Goal: Information Seeking & Learning: Learn about a topic

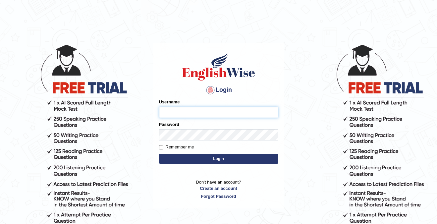
type input "cansu_parramatta"
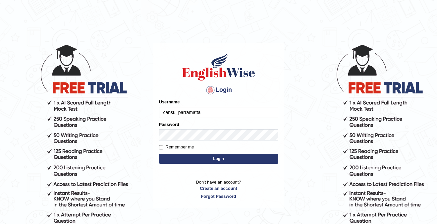
click at [204, 162] on button "Login" at bounding box center [218, 159] width 119 height 10
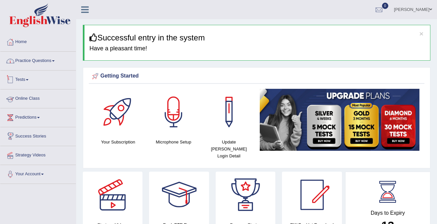
click at [49, 58] on link "Practice Questions" at bounding box center [37, 60] width 75 height 17
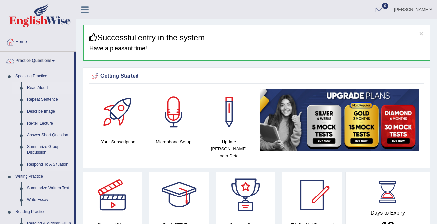
click at [42, 86] on link "Read Aloud" at bounding box center [49, 88] width 50 height 12
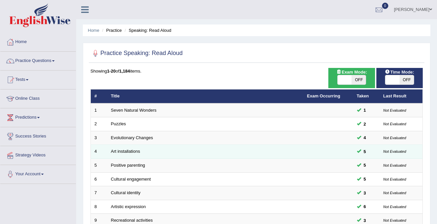
scroll to position [215, 0]
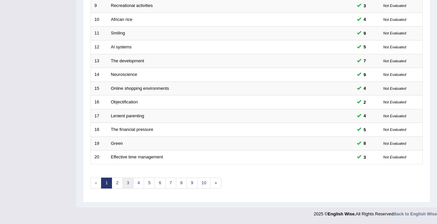
click at [126, 185] on link "3" at bounding box center [127, 182] width 11 height 11
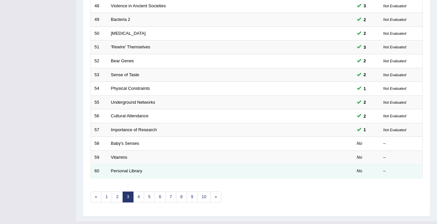
scroll to position [202, 0]
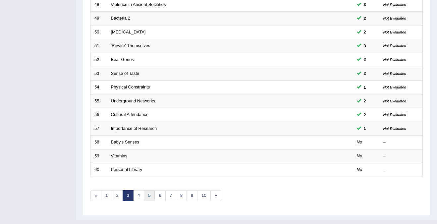
click at [150, 197] on link "5" at bounding box center [149, 195] width 11 height 11
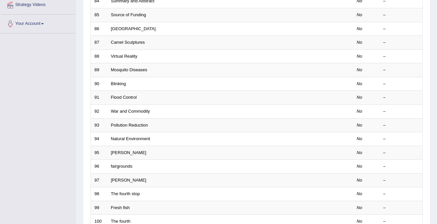
scroll to position [215, 0]
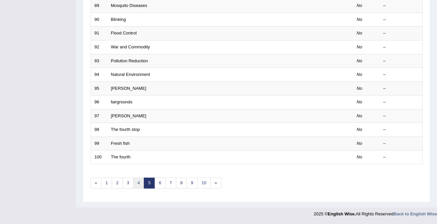
click at [137, 181] on link "4" at bounding box center [138, 182] width 11 height 11
click at [127, 183] on link "3" at bounding box center [127, 182] width 11 height 11
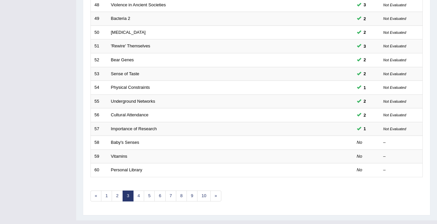
scroll to position [215, 0]
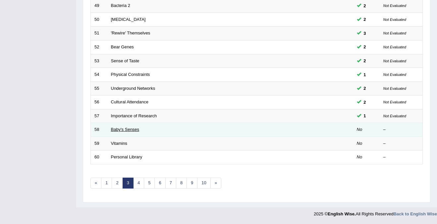
click at [123, 129] on link "Baby's Senses" at bounding box center [125, 129] width 28 height 5
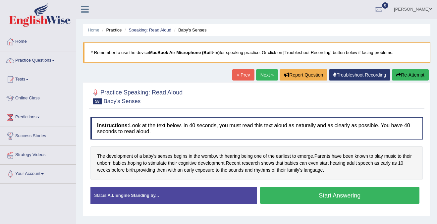
scroll to position [31, 0]
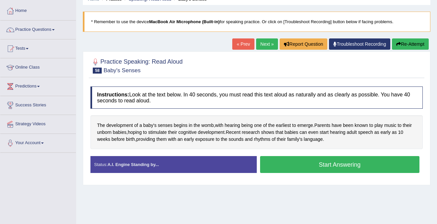
click at [348, 165] on button "Start Answering" at bounding box center [340, 164] width 160 height 17
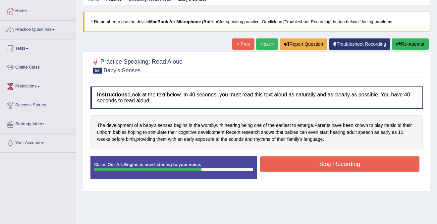
click at [348, 165] on button "Stop Recording" at bounding box center [340, 163] width 160 height 15
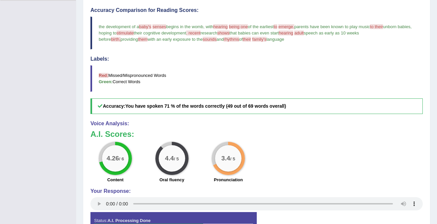
scroll to position [180, 0]
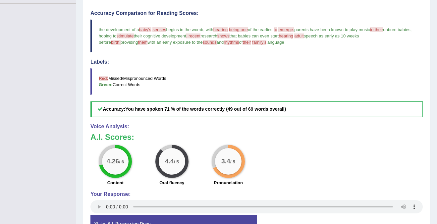
click at [161, 29] on span "senses" at bounding box center [159, 29] width 14 height 5
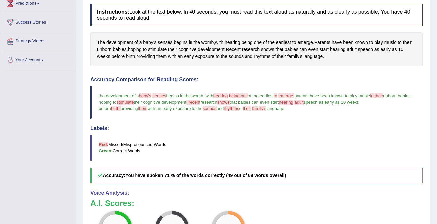
scroll to position [97, 0]
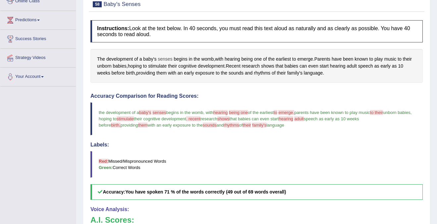
click at [168, 59] on span "senses" at bounding box center [165, 59] width 15 height 7
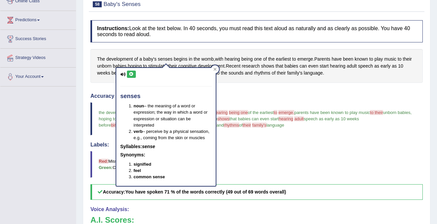
click at [131, 73] on icon at bounding box center [131, 74] width 5 height 4
click at [217, 68] on div at bounding box center [215, 69] width 8 height 8
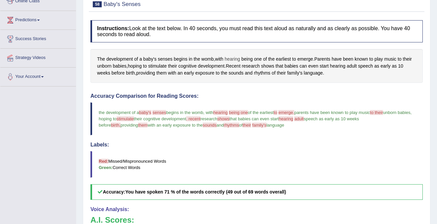
click at [234, 60] on span "hearing" at bounding box center [232, 59] width 16 height 7
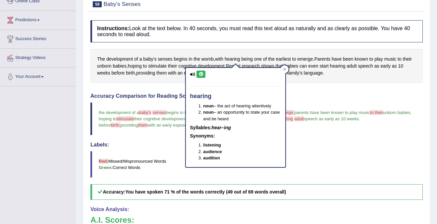
click at [202, 73] on icon at bounding box center [200, 74] width 5 height 4
click at [199, 75] on icon at bounding box center [200, 74] width 5 height 4
click at [287, 67] on div at bounding box center [284, 69] width 8 height 8
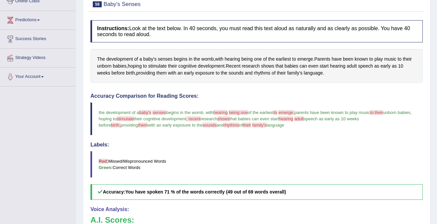
click at [294, 114] on span "emerge." at bounding box center [286, 112] width 16 height 5
click at [309, 59] on span "emerge" at bounding box center [305, 59] width 16 height 7
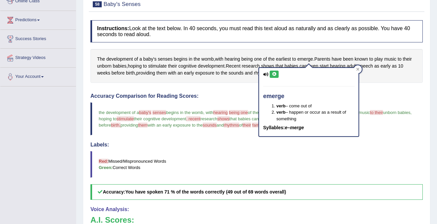
click at [275, 75] on icon at bounding box center [273, 74] width 5 height 4
click at [359, 68] on icon at bounding box center [357, 69] width 3 height 3
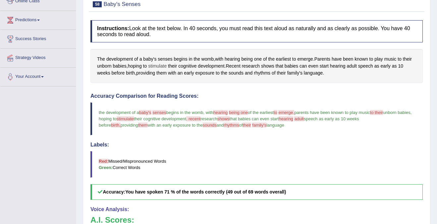
click at [167, 66] on span "stimulate" at bounding box center [157, 66] width 19 height 7
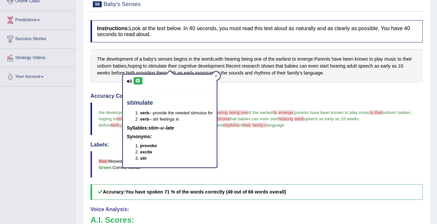
click at [135, 83] on button at bounding box center [137, 80] width 9 height 7
click at [218, 74] on icon at bounding box center [216, 75] width 3 height 3
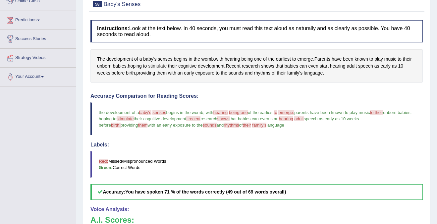
click at [167, 67] on span "stimulate" at bounding box center [157, 66] width 19 height 7
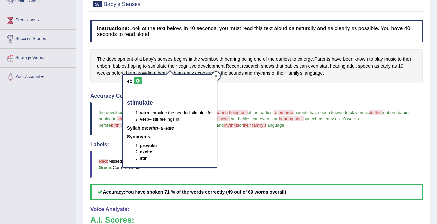
click at [217, 74] on icon at bounding box center [215, 75] width 3 height 3
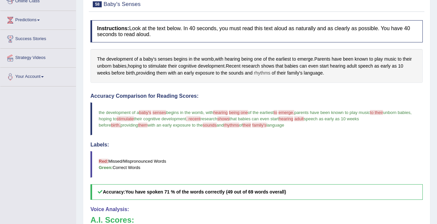
click at [270, 75] on span "rhythms" at bounding box center [262, 73] width 17 height 7
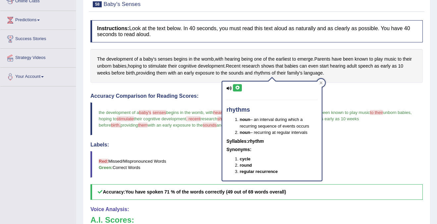
click at [230, 86] on icon at bounding box center [228, 88] width 5 height 4
click at [237, 86] on icon at bounding box center [237, 88] width 5 height 4
click at [323, 83] on div at bounding box center [321, 83] width 8 height 8
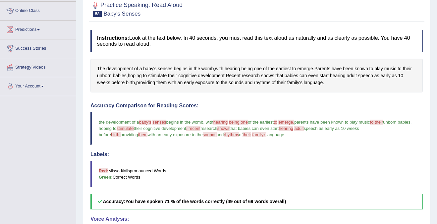
scroll to position [0, 0]
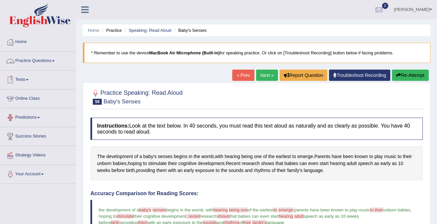
click at [266, 74] on link "Next »" at bounding box center [267, 75] width 22 height 11
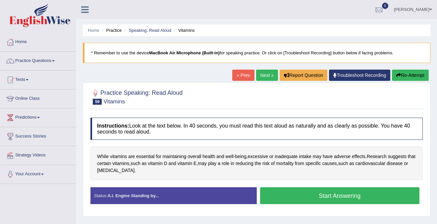
click at [340, 196] on button "Start Answering" at bounding box center [340, 195] width 160 height 17
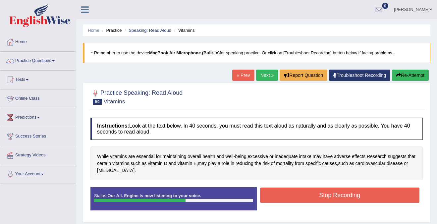
click at [340, 196] on button "Stop Recording" at bounding box center [340, 194] width 160 height 15
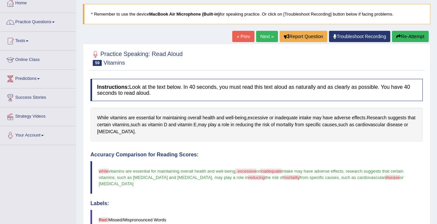
scroll to position [37, 0]
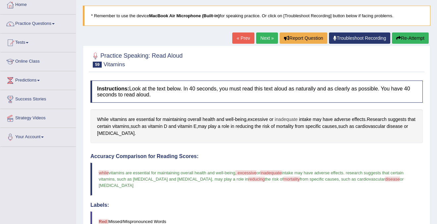
click at [287, 121] on span "inadequate" at bounding box center [285, 119] width 23 height 7
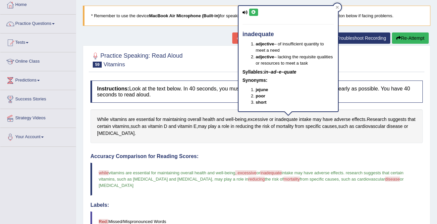
click at [255, 13] on icon at bounding box center [253, 12] width 5 height 4
click at [201, 60] on div at bounding box center [256, 59] width 332 height 20
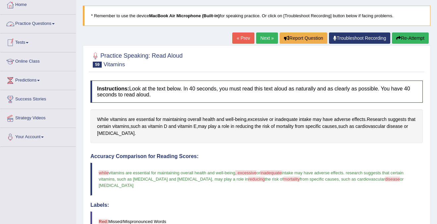
scroll to position [35, 0]
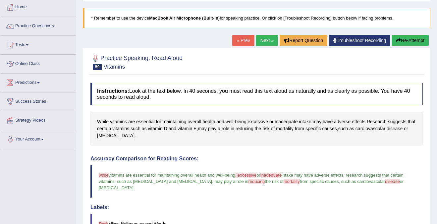
click at [386, 132] on span "disease" at bounding box center [394, 128] width 16 height 7
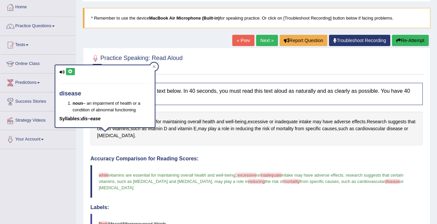
click at [73, 71] on button at bounding box center [70, 71] width 9 height 7
click at [154, 66] on icon at bounding box center [154, 66] width 3 height 3
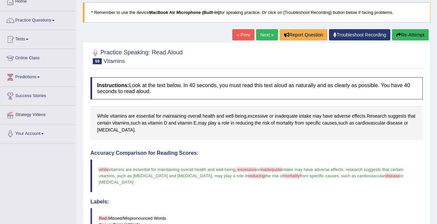
scroll to position [0, 0]
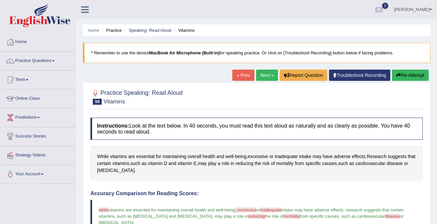
click at [260, 75] on link "Next »" at bounding box center [267, 75] width 22 height 11
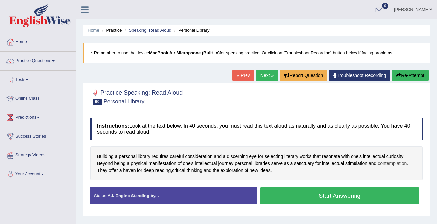
click at [389, 166] on span "contemplation" at bounding box center [391, 163] width 29 height 7
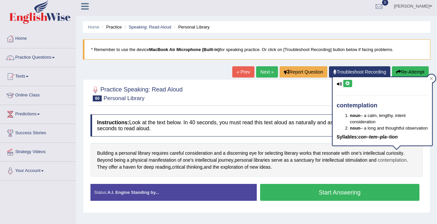
scroll to position [4, 0]
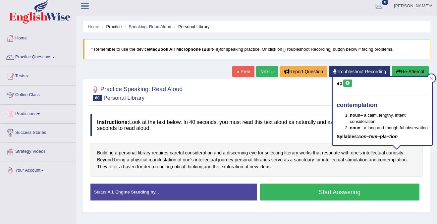
click at [270, 106] on div "Practice Speaking: Read Aloud 60 Personal Library Instructions: Look at the tex…" at bounding box center [256, 146] width 347 height 134
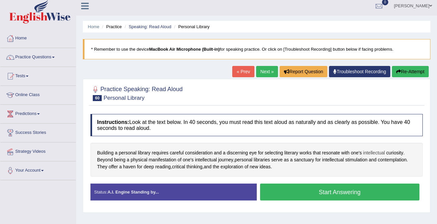
click at [379, 152] on span "intellectual" at bounding box center [374, 152] width 22 height 7
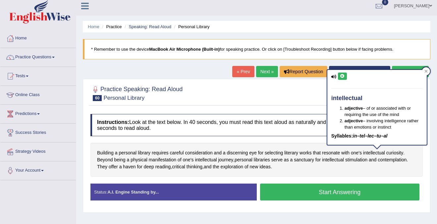
click at [343, 77] on icon at bounding box center [342, 76] width 5 height 4
click at [425, 71] on icon at bounding box center [425, 71] width 3 height 3
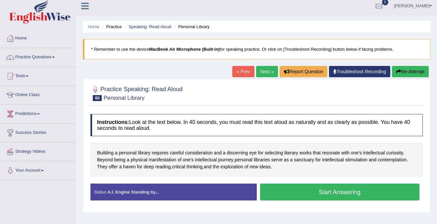
click at [346, 193] on button "Start Answering" at bounding box center [340, 191] width 160 height 17
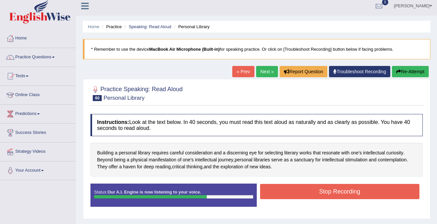
click at [346, 193] on button "Stop Recording" at bounding box center [340, 191] width 160 height 15
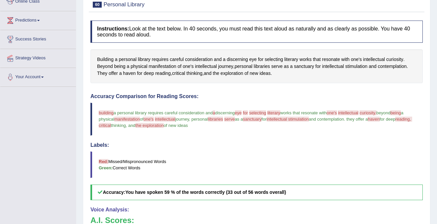
scroll to position [96, 0]
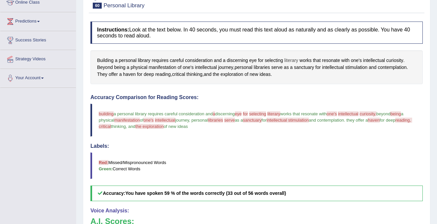
click at [286, 61] on span "literary" at bounding box center [291, 60] width 14 height 7
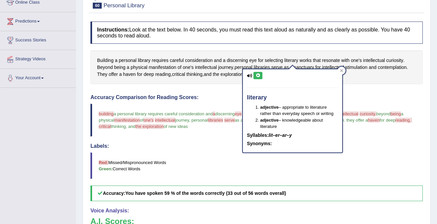
click at [255, 74] on icon at bounding box center [257, 75] width 5 height 4
click at [314, 49] on div "Instructions: Look at the text below. In 40 seconds, you must read this text al…" at bounding box center [256, 174] width 335 height 313
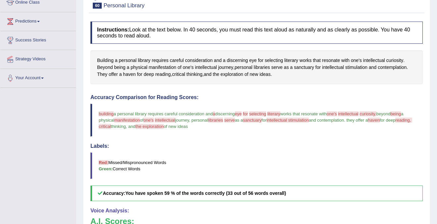
click at [358, 113] on span "intellectual" at bounding box center [348, 113] width 20 height 5
click at [375, 61] on span "intellectual" at bounding box center [374, 60] width 22 height 7
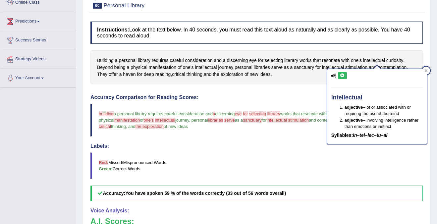
click at [340, 75] on icon at bounding box center [342, 75] width 5 height 4
click at [311, 87] on div "Instructions: Look at the text below. In 40 seconds, you must read this text al…" at bounding box center [256, 174] width 335 height 313
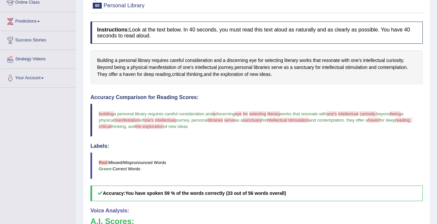
click at [376, 113] on span "curiosity." at bounding box center [367, 113] width 17 height 5
click at [397, 62] on span "curiosity" at bounding box center [394, 60] width 17 height 7
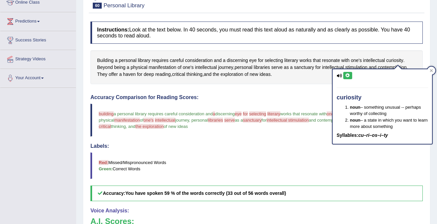
click at [348, 74] on icon at bounding box center [347, 75] width 5 height 4
click at [318, 93] on div "Instructions: Look at the text below. In 40 seconds, you must read this text al…" at bounding box center [256, 174] width 335 height 313
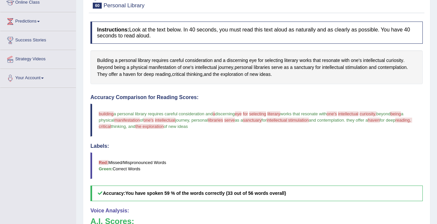
click at [175, 120] on span "intellectual" at bounding box center [165, 120] width 20 height 5
click at [202, 68] on span "intellectual" at bounding box center [206, 67] width 22 height 7
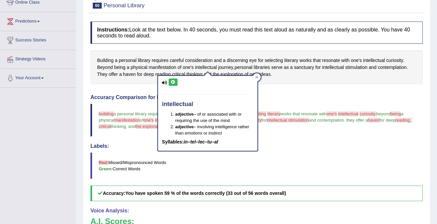
click at [172, 81] on icon at bounding box center [172, 82] width 5 height 4
click at [255, 77] on icon at bounding box center [256, 76] width 3 height 3
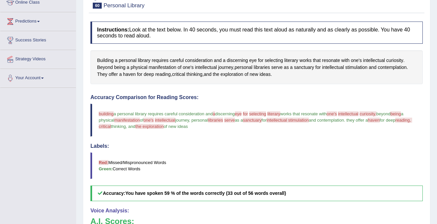
click at [223, 121] on span "libraries" at bounding box center [215, 120] width 15 height 5
click at [235, 121] on span "serve" at bounding box center [229, 120] width 11 height 5
click at [266, 68] on span "libraries" at bounding box center [262, 67] width 16 height 7
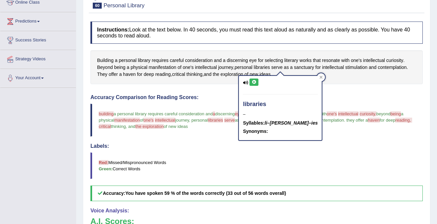
click at [256, 81] on icon at bounding box center [253, 82] width 5 height 4
click at [319, 75] on icon at bounding box center [320, 76] width 3 height 3
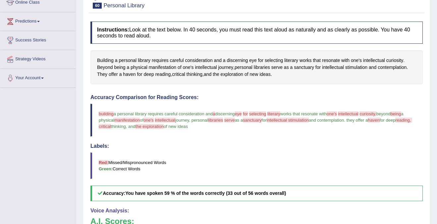
click at [261, 121] on span "sanctuary" at bounding box center [252, 120] width 19 height 5
click at [277, 66] on span "serve" at bounding box center [276, 67] width 11 height 7
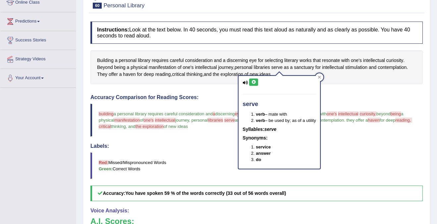
click at [225, 87] on div "Instructions: Look at the text below. In 40 seconds, you must read this text al…" at bounding box center [256, 174] width 335 height 313
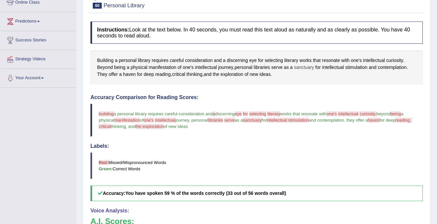
click at [305, 69] on span "sanctuary" at bounding box center [304, 67] width 20 height 7
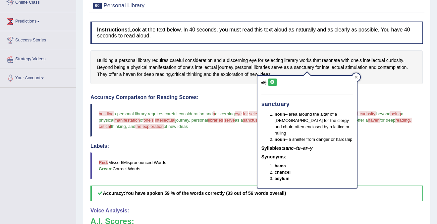
click at [272, 81] on icon at bounding box center [272, 82] width 5 height 4
click at [264, 82] on icon at bounding box center [263, 82] width 5 height 4
click at [357, 74] on div "sanctuary noun – area around the altar of a church for the clergy and choir; of…" at bounding box center [307, 129] width 101 height 117
click at [355, 73] on div at bounding box center [356, 77] width 8 height 8
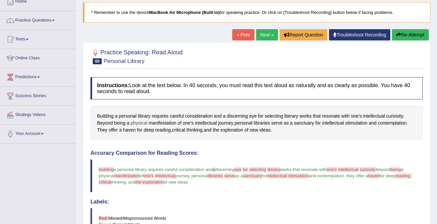
scroll to position [0, 0]
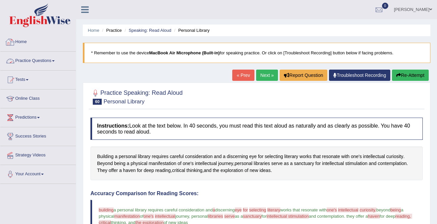
click at [35, 63] on link "Practice Questions" at bounding box center [37, 60] width 75 height 17
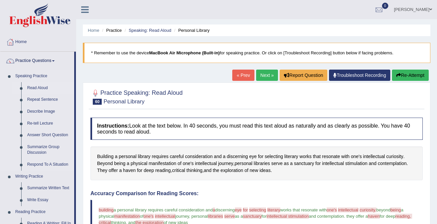
click at [40, 83] on link "Read Aloud" at bounding box center [49, 88] width 50 height 12
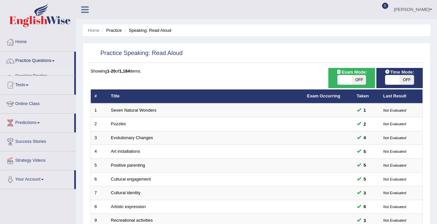
click at [40, 56] on link "Practice Questions" at bounding box center [37, 60] width 74 height 17
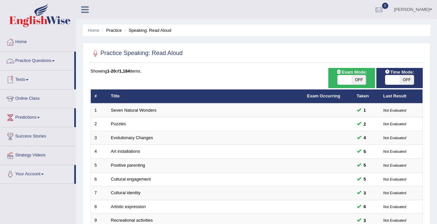
click at [35, 62] on link "Practice Questions" at bounding box center [37, 60] width 74 height 17
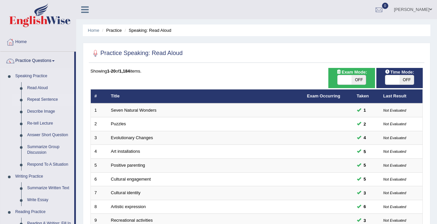
click at [39, 98] on link "Repeat Sentence" at bounding box center [49, 100] width 50 height 12
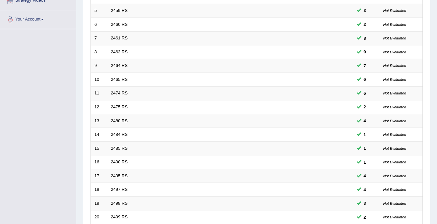
scroll to position [215, 0]
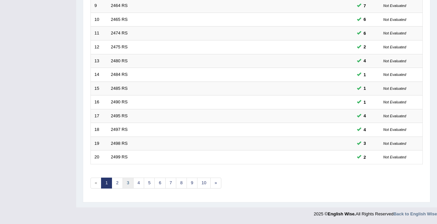
click at [130, 185] on link "3" at bounding box center [127, 182] width 11 height 11
click at [140, 182] on link "4" at bounding box center [138, 182] width 11 height 11
click at [146, 183] on link "5" at bounding box center [149, 182] width 11 height 11
click at [159, 182] on link "6" at bounding box center [159, 182] width 11 height 11
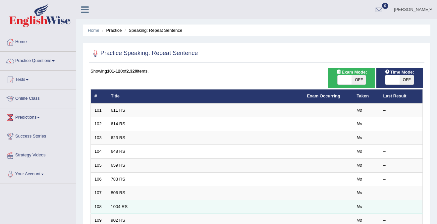
scroll to position [215, 0]
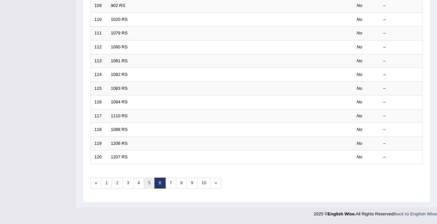
click at [150, 185] on link "5" at bounding box center [149, 182] width 11 height 11
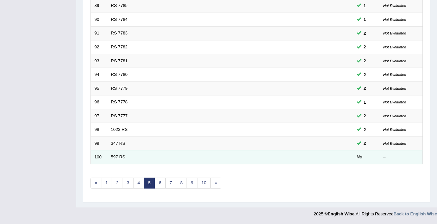
click at [116, 158] on link "597 RS" at bounding box center [118, 156] width 14 height 5
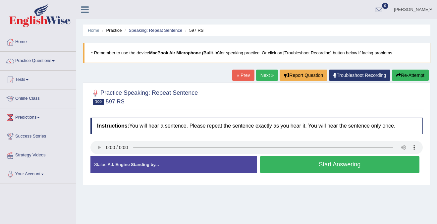
click at [309, 160] on button "Start Answering" at bounding box center [340, 164] width 160 height 17
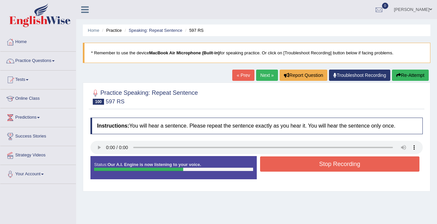
click at [318, 165] on button "Stop Recording" at bounding box center [340, 163] width 160 height 15
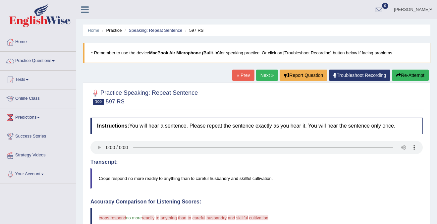
click at [261, 75] on link "Next »" at bounding box center [267, 75] width 22 height 11
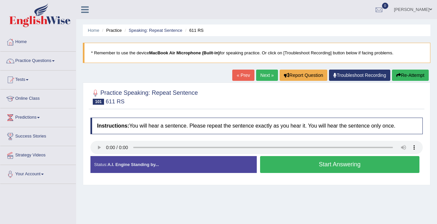
click at [368, 165] on button "Start Answering" at bounding box center [340, 164] width 160 height 17
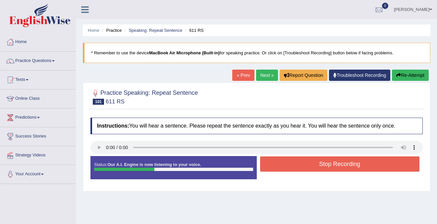
click at [368, 165] on button "Stop Recording" at bounding box center [340, 163] width 160 height 15
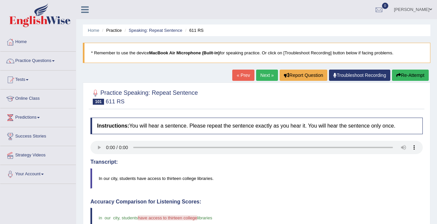
click at [261, 76] on link "Next »" at bounding box center [267, 75] width 22 height 11
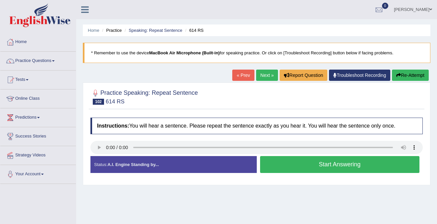
click at [342, 162] on button "Start Answering" at bounding box center [340, 164] width 160 height 17
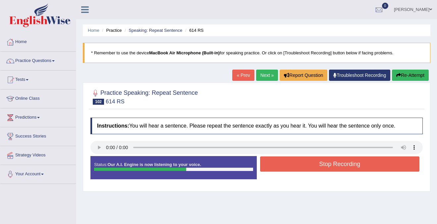
click at [413, 76] on button "Re-Attempt" at bounding box center [410, 75] width 37 height 11
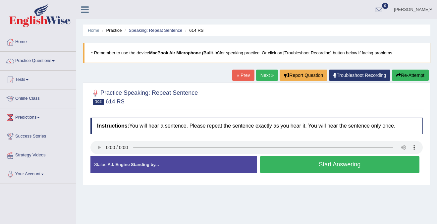
click at [370, 170] on button "Start Answering" at bounding box center [340, 164] width 160 height 17
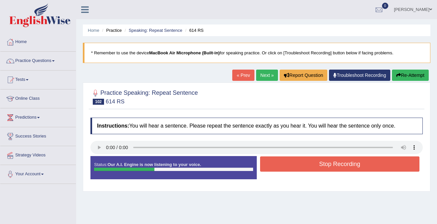
click at [368, 166] on button "Stop Recording" at bounding box center [340, 163] width 160 height 15
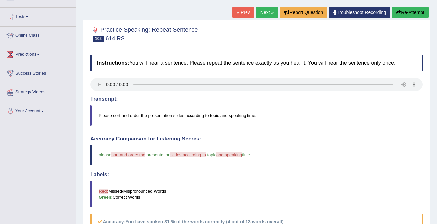
scroll to position [52, 0]
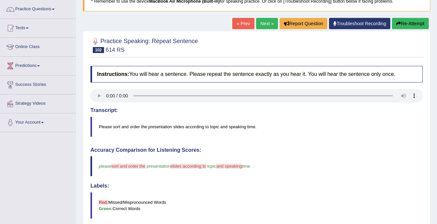
click at [259, 25] on link "Next »" at bounding box center [267, 23] width 22 height 11
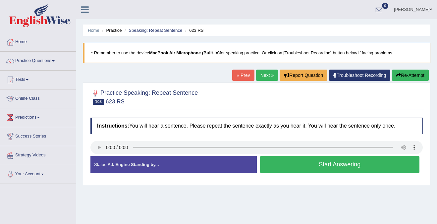
click at [356, 164] on button "Start Answering" at bounding box center [340, 164] width 160 height 17
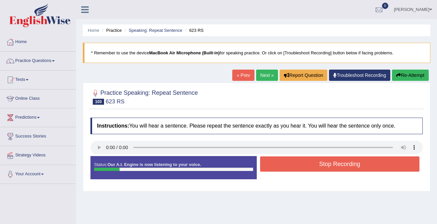
click at [409, 74] on button "Re-Attempt" at bounding box center [410, 75] width 37 height 11
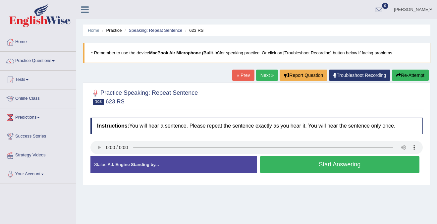
click at [339, 166] on button "Start Answering" at bounding box center [340, 164] width 160 height 17
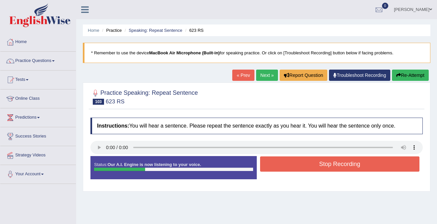
click at [339, 166] on button "Stop Recording" at bounding box center [340, 163] width 160 height 15
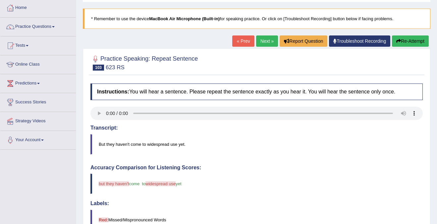
scroll to position [27, 0]
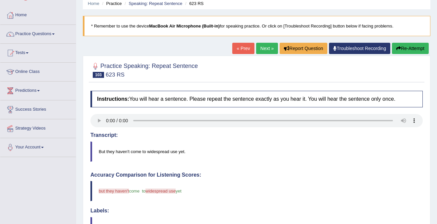
click at [261, 48] on link "Next »" at bounding box center [267, 48] width 22 height 11
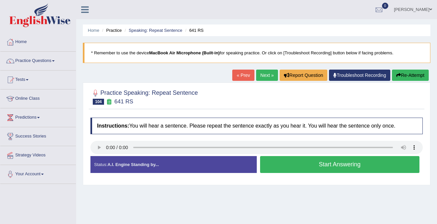
click at [322, 166] on button "Start Answering" at bounding box center [340, 164] width 160 height 17
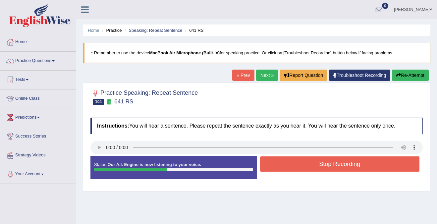
click at [322, 166] on button "Stop Recording" at bounding box center [340, 163] width 160 height 15
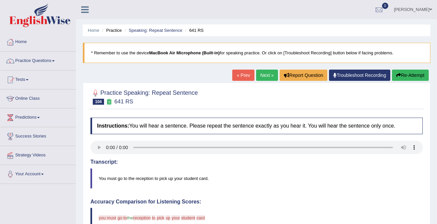
click at [415, 75] on button "Re-Attempt" at bounding box center [410, 75] width 37 height 11
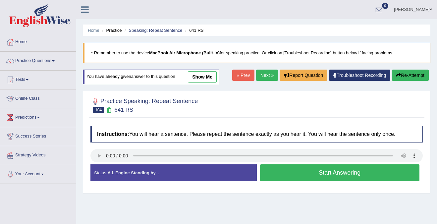
click at [339, 172] on button "Start Answering" at bounding box center [340, 172] width 160 height 17
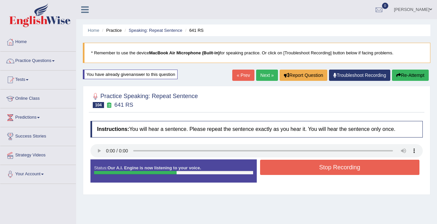
click at [342, 166] on button "Stop Recording" at bounding box center [340, 167] width 160 height 15
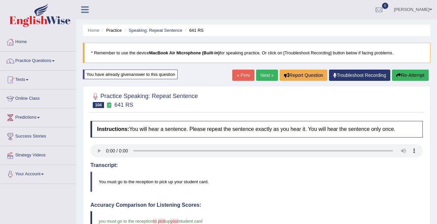
click at [263, 74] on link "Next »" at bounding box center [267, 75] width 22 height 11
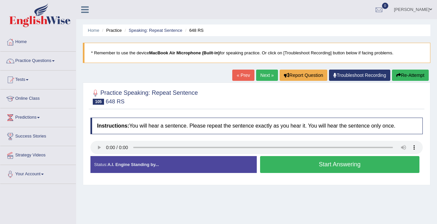
click at [343, 162] on button "Start Answering" at bounding box center [340, 164] width 160 height 17
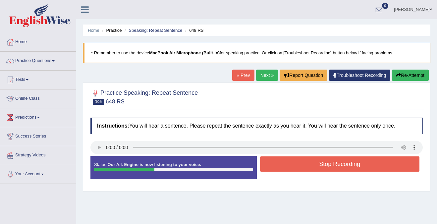
click at [343, 162] on button "Stop Recording" at bounding box center [340, 163] width 160 height 15
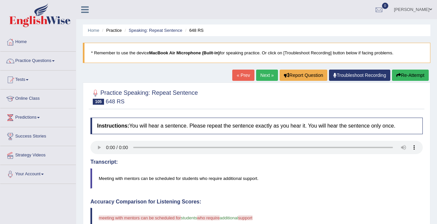
click at [398, 74] on icon "button" at bounding box center [398, 75] width 5 height 5
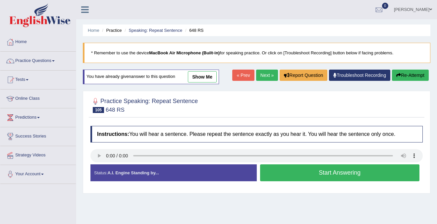
click at [350, 178] on button "Start Answering" at bounding box center [340, 172] width 160 height 17
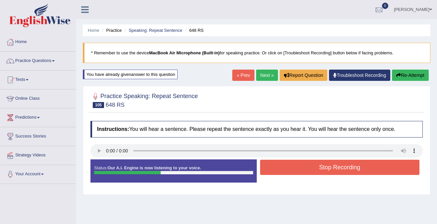
click at [345, 164] on button "Stop Recording" at bounding box center [340, 167] width 160 height 15
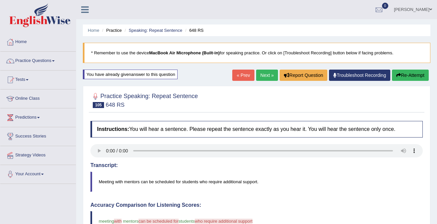
click at [411, 76] on button "Re-Attempt" at bounding box center [410, 75] width 37 height 11
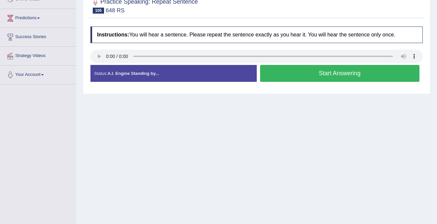
scroll to position [16, 0]
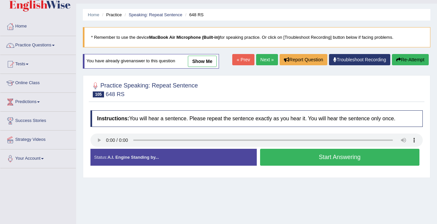
click at [287, 156] on button "Start Answering" at bounding box center [340, 157] width 160 height 17
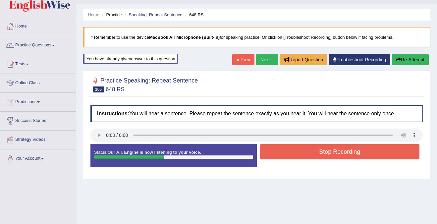
click at [296, 153] on button "Stop Recording" at bounding box center [340, 151] width 160 height 15
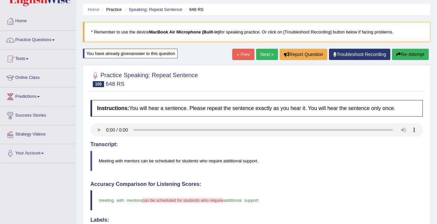
scroll to position [8, 0]
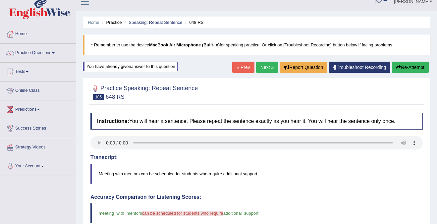
click at [266, 67] on link "Next »" at bounding box center [267, 67] width 22 height 11
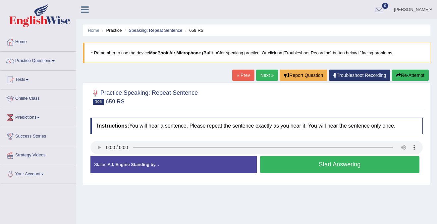
click at [340, 163] on button "Start Answering" at bounding box center [340, 164] width 160 height 17
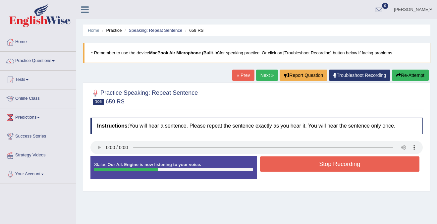
click at [340, 163] on button "Stop Recording" at bounding box center [340, 163] width 160 height 15
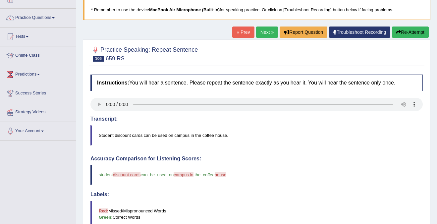
scroll to position [41, 0]
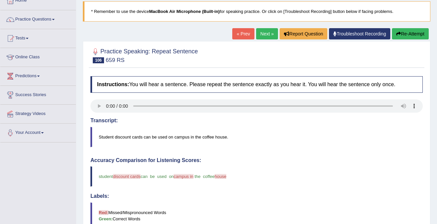
click at [263, 35] on link "Next »" at bounding box center [267, 33] width 22 height 11
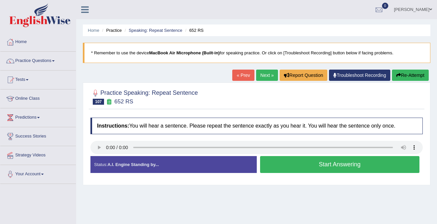
click at [284, 163] on button "Start Answering" at bounding box center [340, 164] width 160 height 17
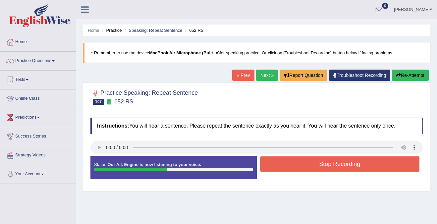
click at [284, 163] on button "Stop Recording" at bounding box center [340, 163] width 160 height 15
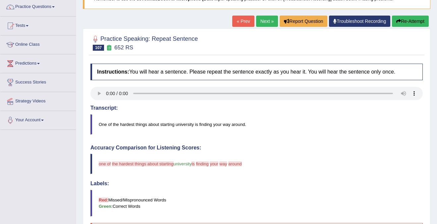
scroll to position [52, 0]
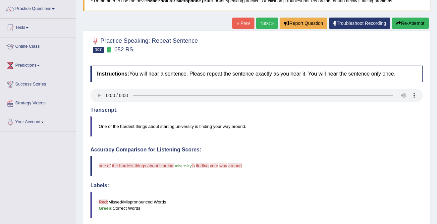
click at [408, 25] on button "Re-Attempt" at bounding box center [410, 23] width 37 height 11
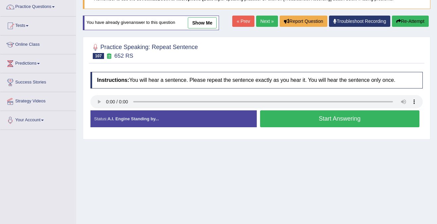
click at [359, 120] on button "Start Answering" at bounding box center [340, 118] width 160 height 17
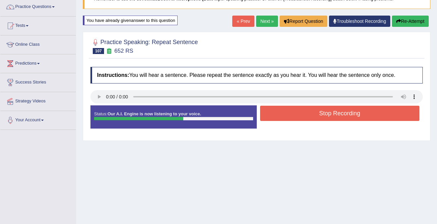
click at [359, 115] on button "Stop Recording" at bounding box center [340, 113] width 160 height 15
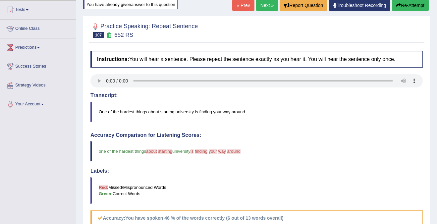
scroll to position [62, 0]
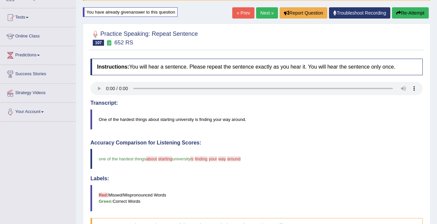
click at [267, 13] on link "Next »" at bounding box center [267, 12] width 22 height 11
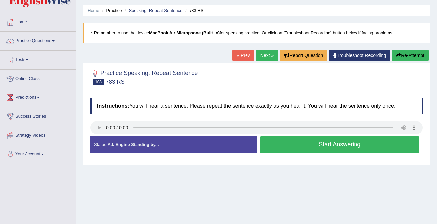
click at [369, 144] on button "Start Answering" at bounding box center [340, 144] width 160 height 17
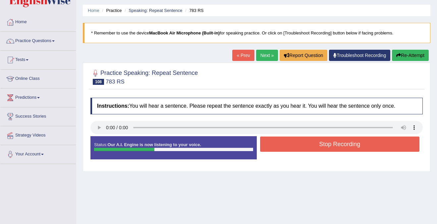
click at [369, 144] on button "Stop Recording" at bounding box center [340, 143] width 160 height 15
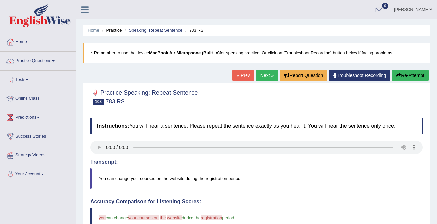
click at [401, 76] on button "Re-Attempt" at bounding box center [410, 75] width 37 height 11
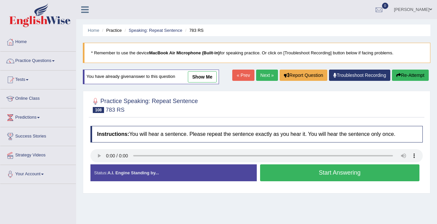
click at [332, 173] on button "Start Answering" at bounding box center [340, 172] width 160 height 17
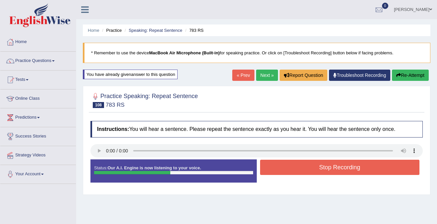
click at [335, 170] on button "Stop Recording" at bounding box center [340, 167] width 160 height 15
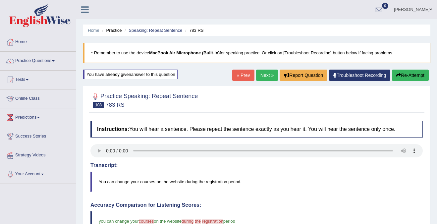
click at [261, 77] on link "Next »" at bounding box center [267, 75] width 22 height 11
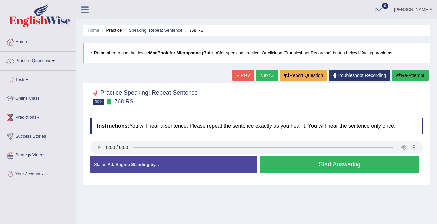
click at [317, 166] on button "Start Answering" at bounding box center [340, 164] width 160 height 17
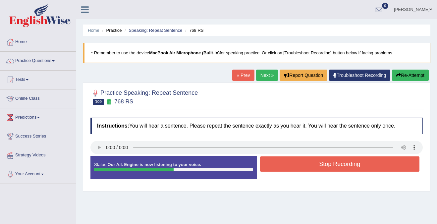
click at [317, 166] on button "Stop Recording" at bounding box center [340, 163] width 160 height 15
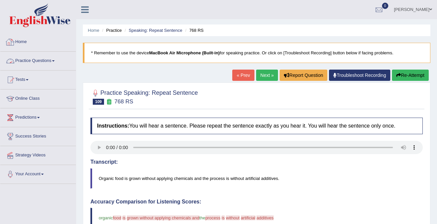
click at [27, 39] on link "Home" at bounding box center [37, 41] width 75 height 17
